Goal: Task Accomplishment & Management: Manage account settings

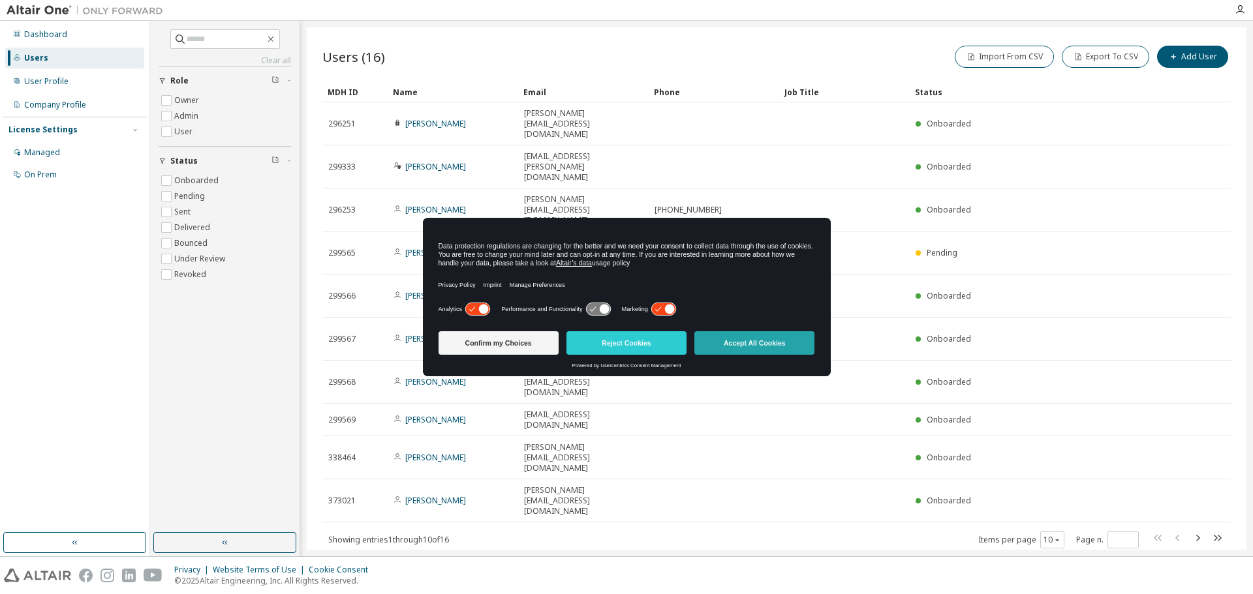
click at [758, 343] on button "Accept All Cookies" at bounding box center [754, 342] width 120 height 23
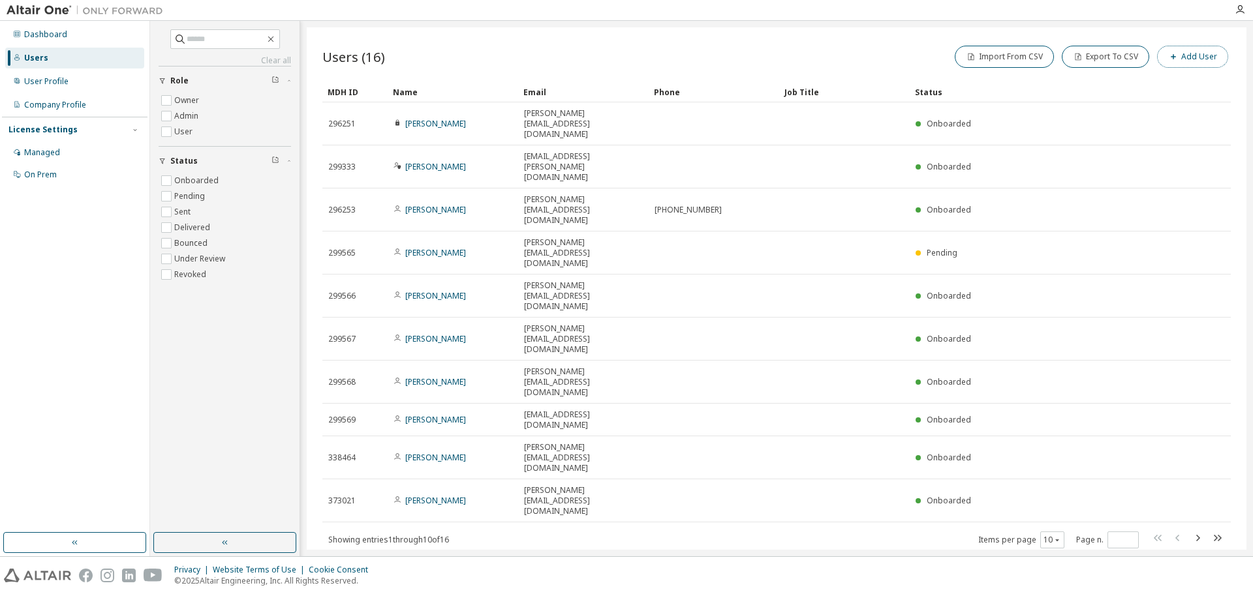
click at [1191, 53] on button "Add User" at bounding box center [1192, 57] width 71 height 22
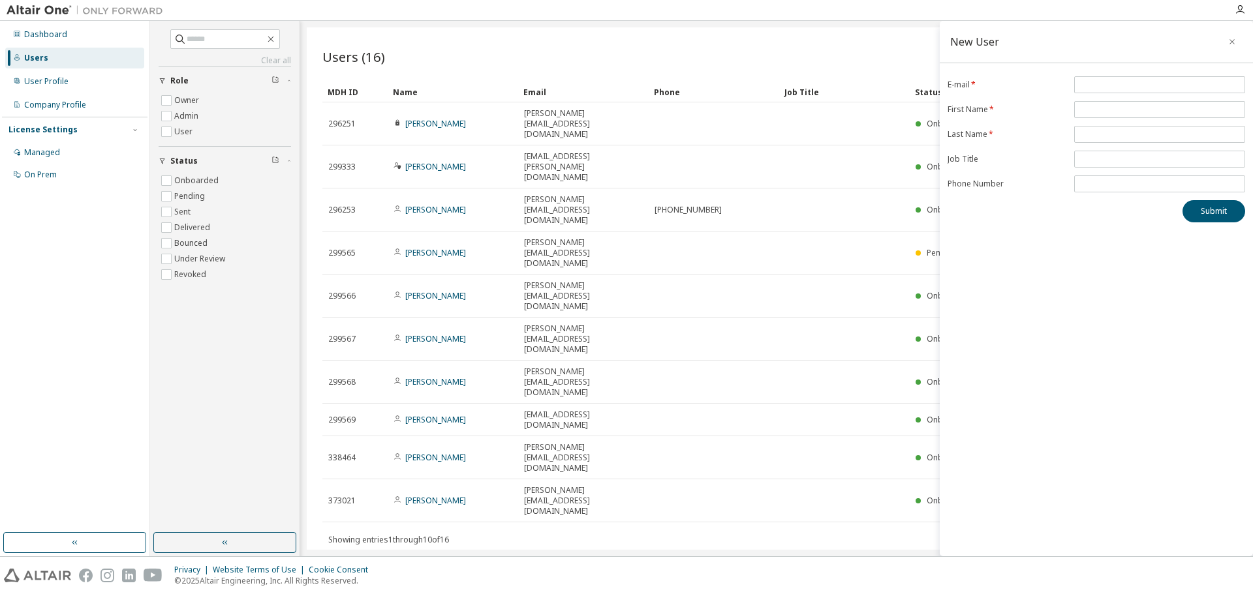
drag, startPoint x: 539, startPoint y: 392, endPoint x: 564, endPoint y: 393, distance: 24.8
click at [540, 392] on div "Users (16) Import From CSV Export To CSV Add User Clear Load Save Save As Field…" at bounding box center [777, 288] width 940 height 523
click at [1233, 45] on icon "button" at bounding box center [1231, 42] width 9 height 10
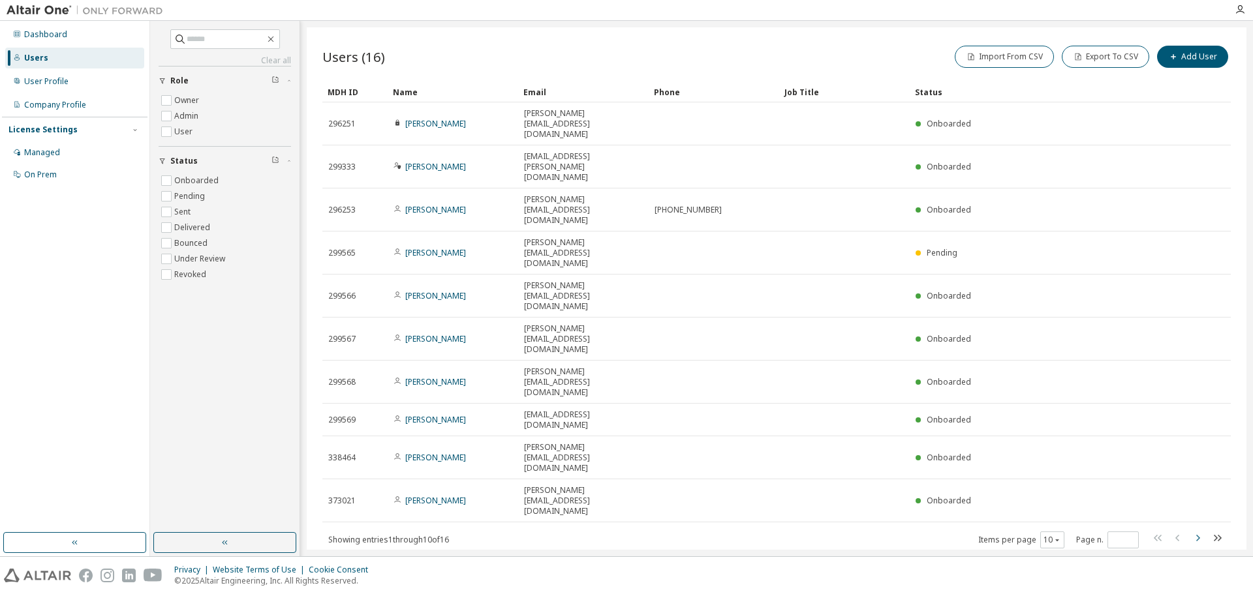
click at [1199, 535] on icon "button" at bounding box center [1198, 538] width 4 height 7
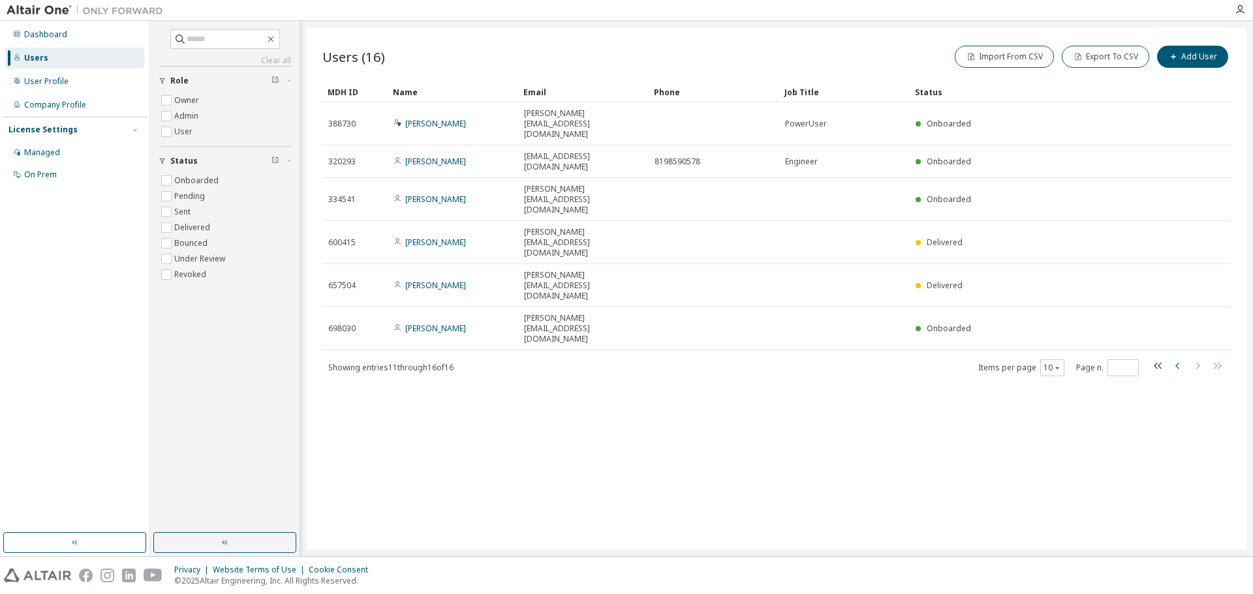
click at [1181, 358] on icon "button" at bounding box center [1178, 366] width 16 height 16
type input "*"
